Goal: Navigation & Orientation: Go to known website

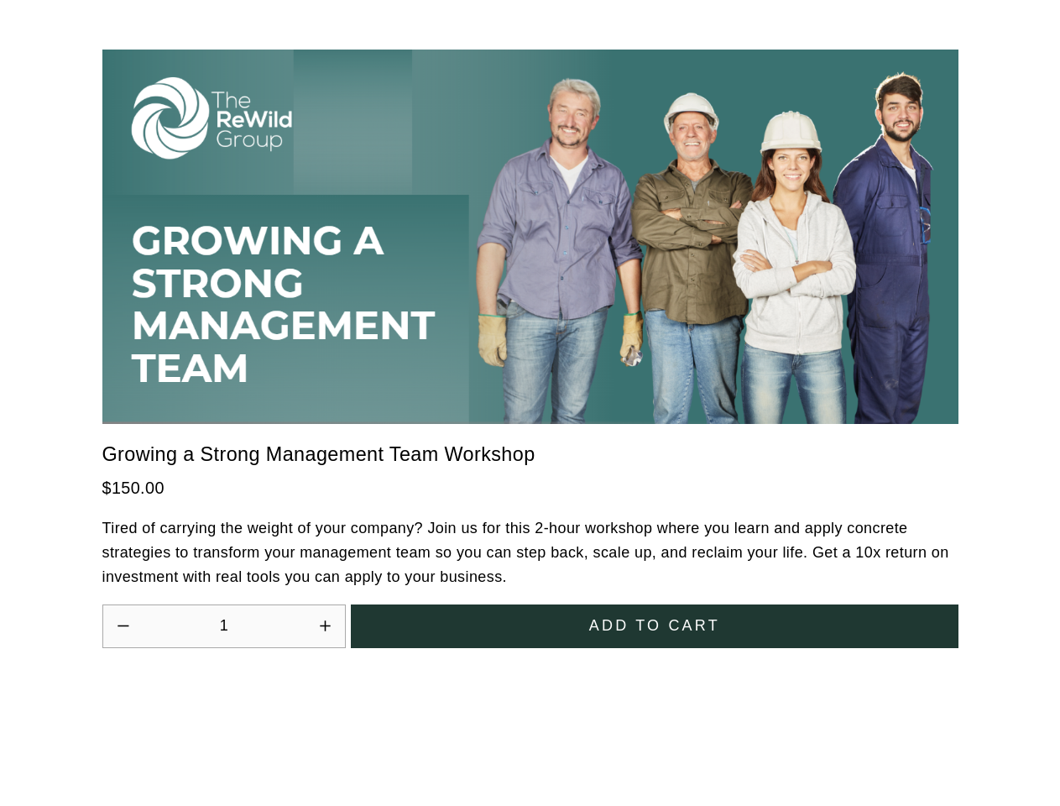
scroll to position [4643, 0]
